Goal: Information Seeking & Learning: Learn about a topic

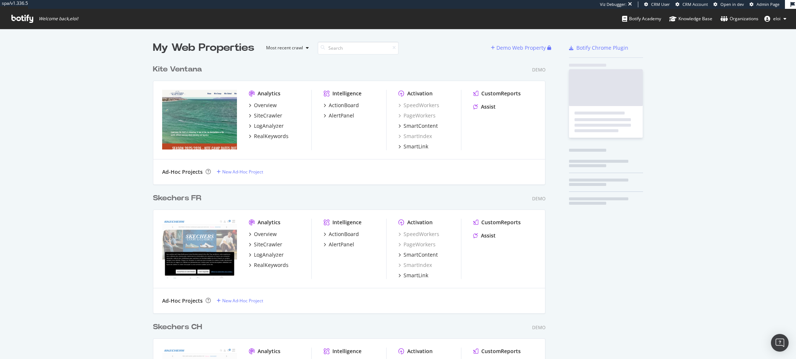
scroll to position [2616, 398]
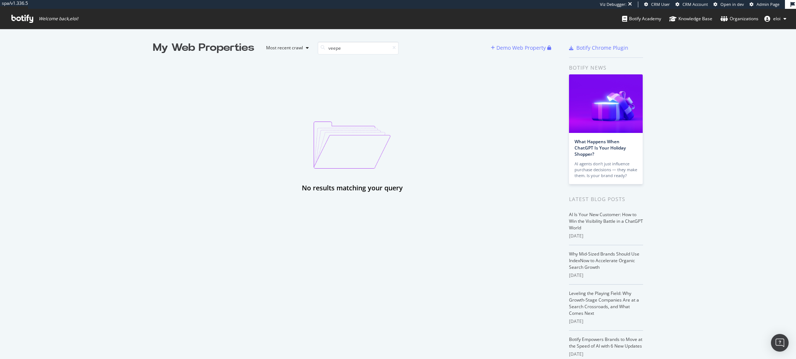
type input "veepe"
click at [772, 5] on span "Admin Page" at bounding box center [768, 4] width 23 height 6
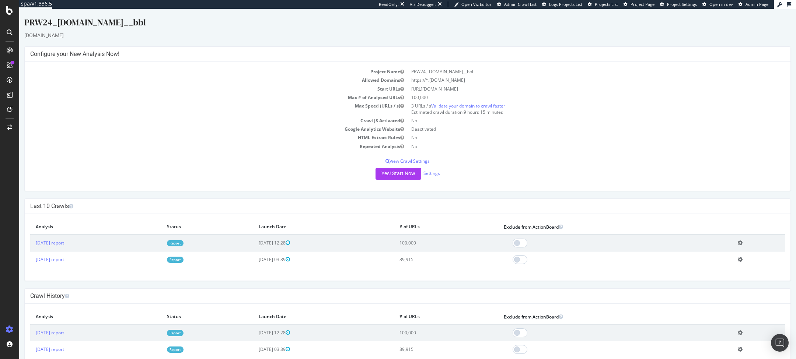
click at [184, 242] on link "Report" at bounding box center [175, 243] width 17 height 6
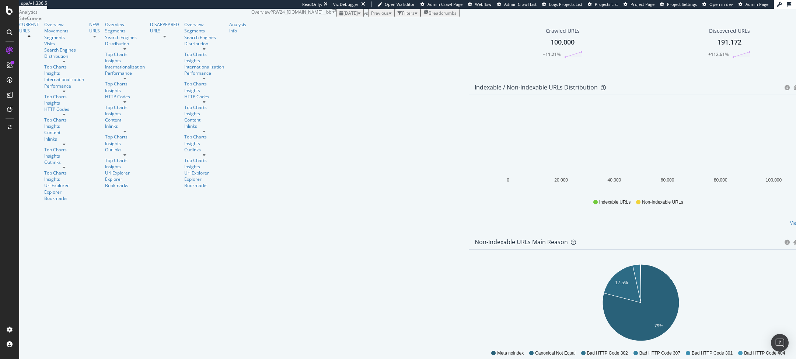
scroll to position [209, 0]
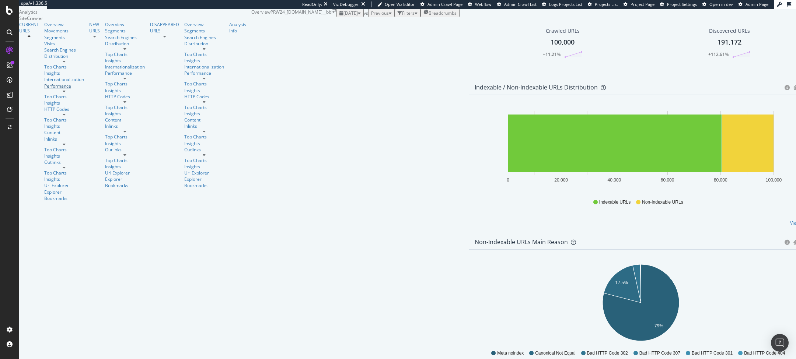
click at [44, 89] on div "Performance" at bounding box center [64, 86] width 40 height 6
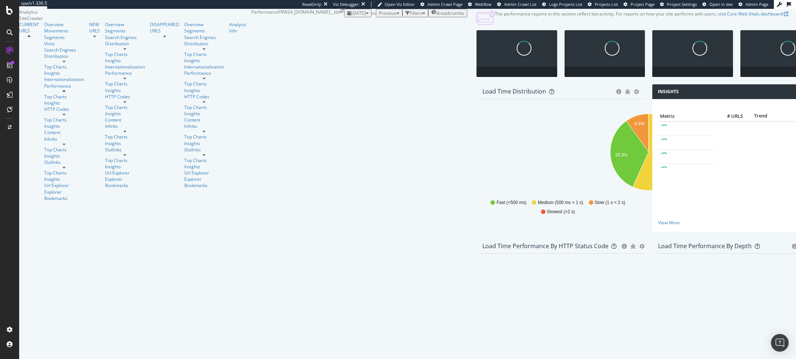
click at [44, 51] on div "Overview Movements Segments Visits Search Engines Distribution Top Charts Insig…" at bounding box center [66, 111] width 45 height 180
click at [44, 28] on div "Overview" at bounding box center [64, 24] width 40 height 6
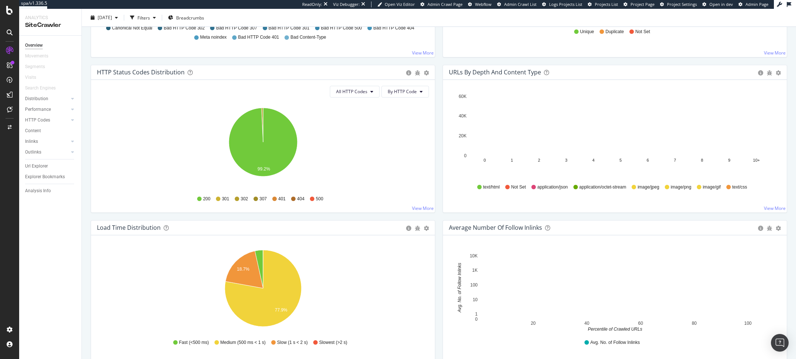
scroll to position [370, 0]
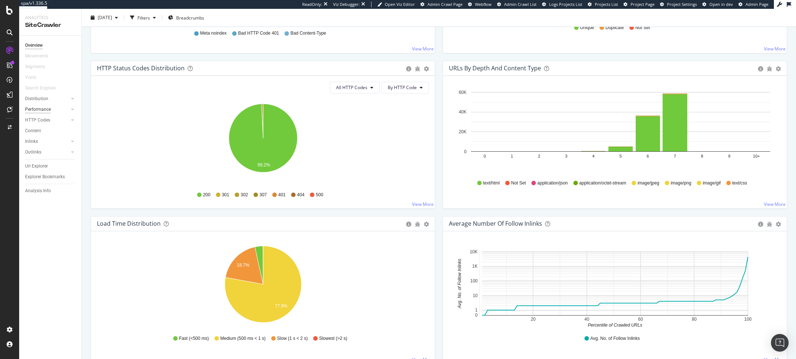
click at [42, 109] on div "Performance" at bounding box center [38, 110] width 26 height 8
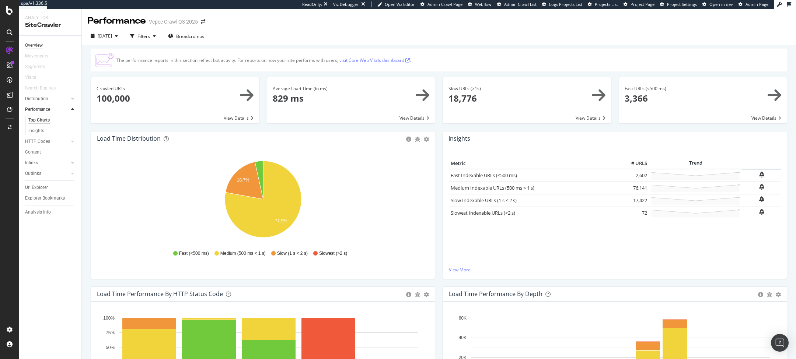
click at [39, 42] on div "Overview" at bounding box center [34, 46] width 18 height 8
